Goal: Task Accomplishment & Management: Manage account settings

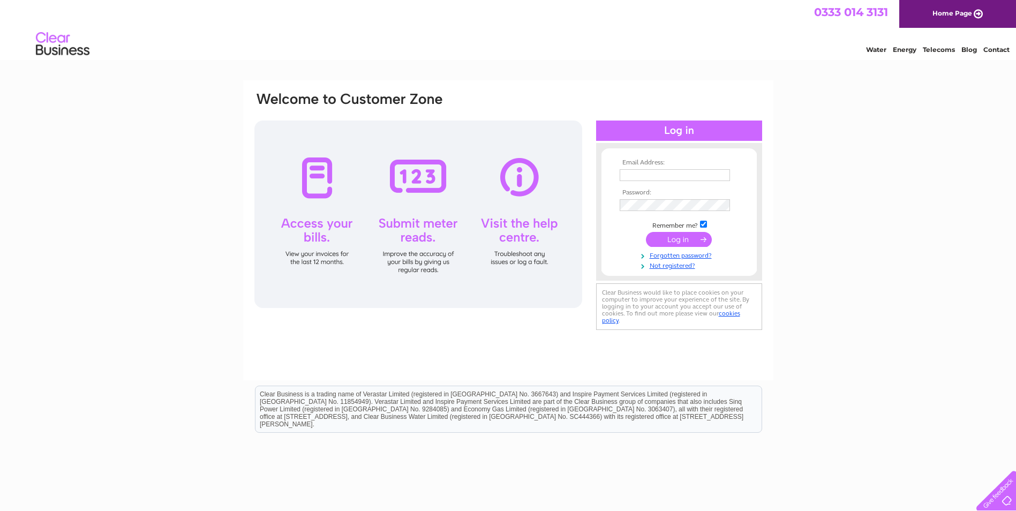
type input "[PERSON_NAME][EMAIL_ADDRESS][PERSON_NAME][DOMAIN_NAME]"
click at [684, 238] on input "submit" at bounding box center [679, 239] width 66 height 15
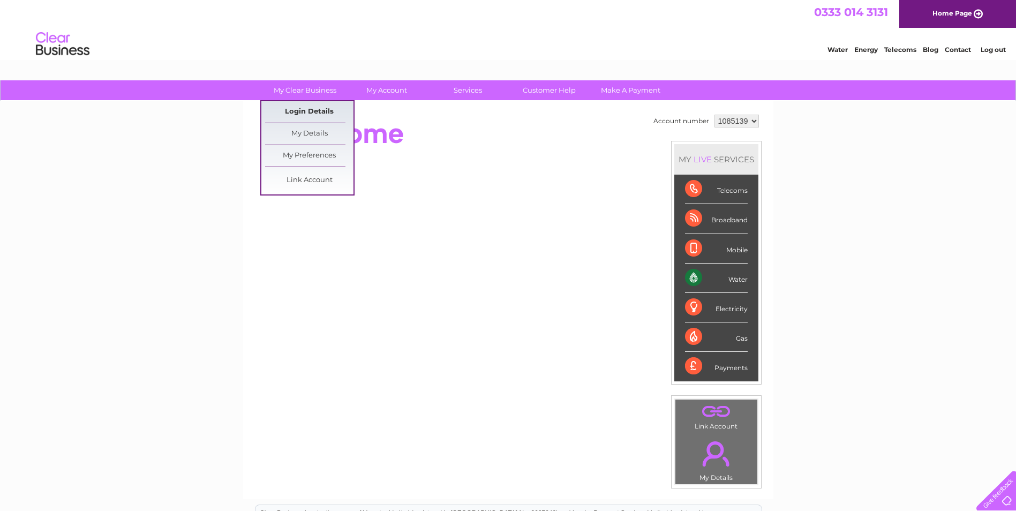
click at [290, 111] on link "Login Details" at bounding box center [309, 111] width 88 height 21
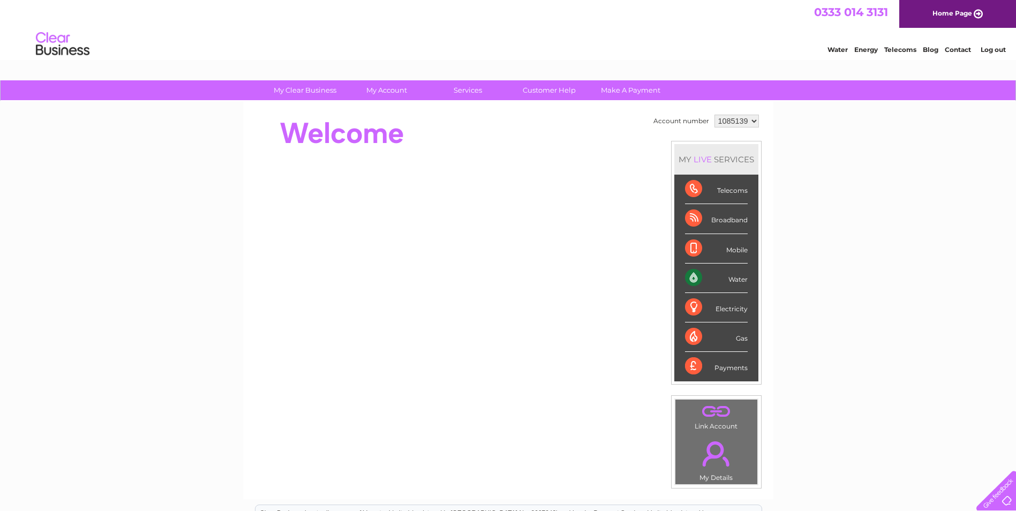
click at [734, 311] on div "Electricity" at bounding box center [716, 307] width 63 height 29
click at [805, 322] on div "My Clear Business Login Details My Details My Preferences Link Account My Accou…" at bounding box center [508, 381] width 1016 height 602
click at [742, 281] on div "Water" at bounding box center [716, 277] width 63 height 29
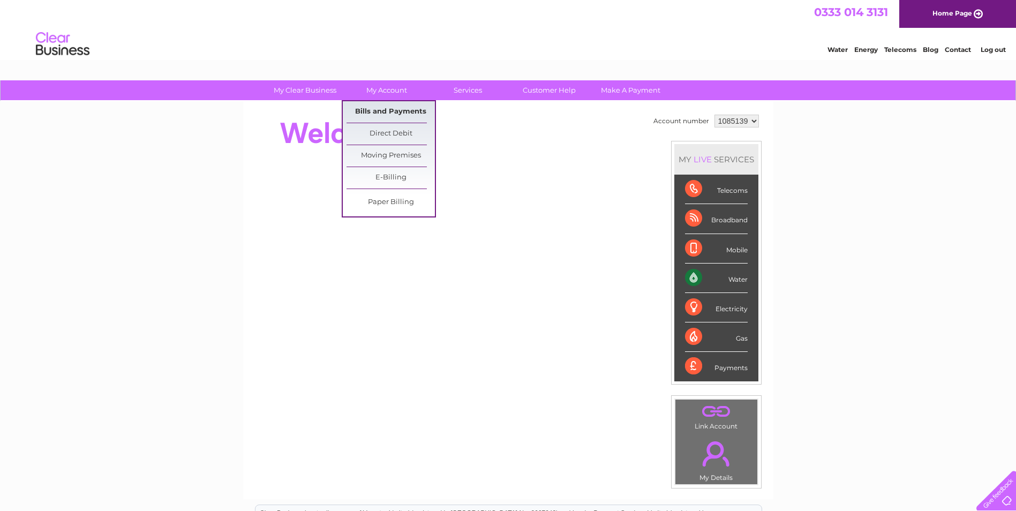
click at [376, 111] on link "Bills and Payments" at bounding box center [390, 111] width 88 height 21
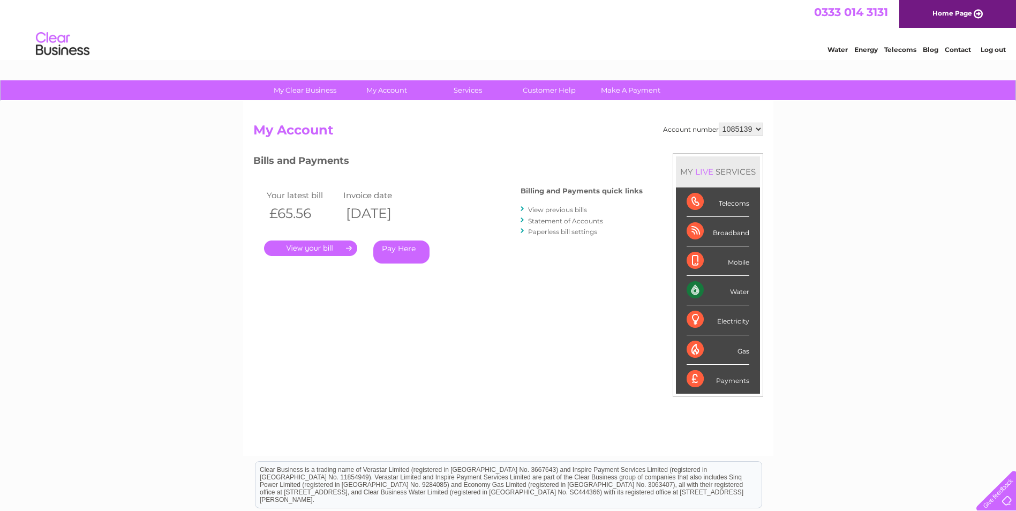
click at [286, 249] on link "." at bounding box center [310, 248] width 93 height 16
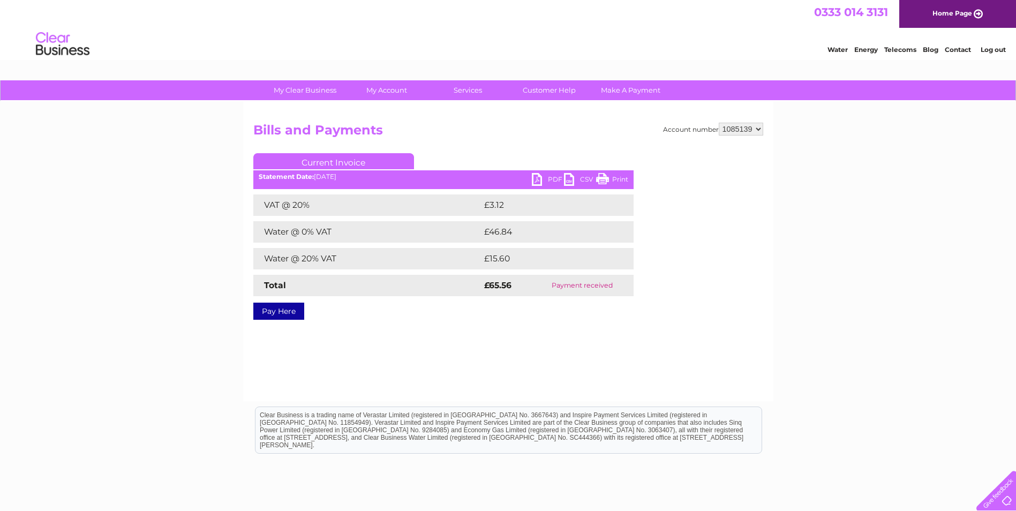
click at [549, 177] on link "PDF" at bounding box center [548, 181] width 32 height 16
